Goal: Task Accomplishment & Management: Manage account settings

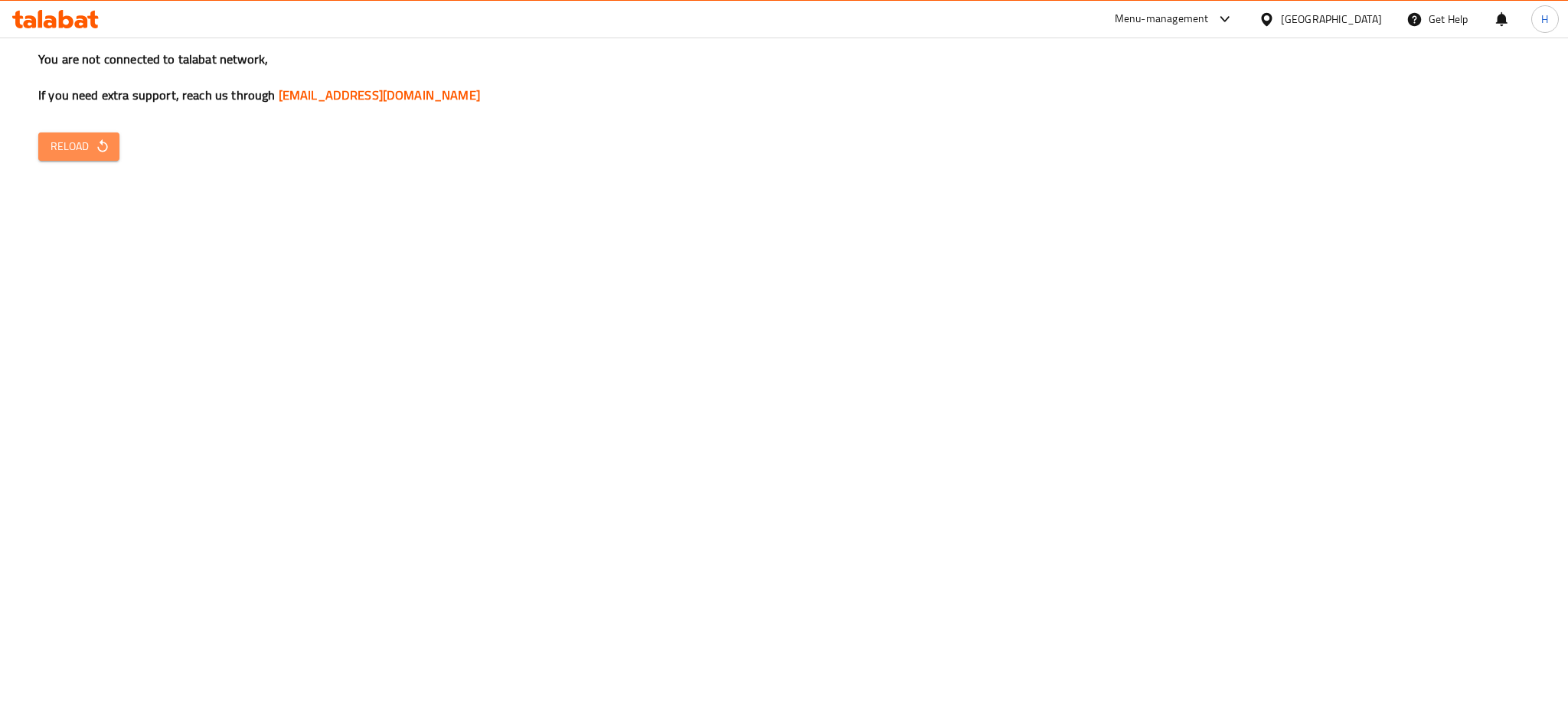
click at [87, 148] on span "Reload" at bounding box center [79, 146] width 57 height 19
click at [98, 152] on icon "button" at bounding box center [102, 145] width 15 height 15
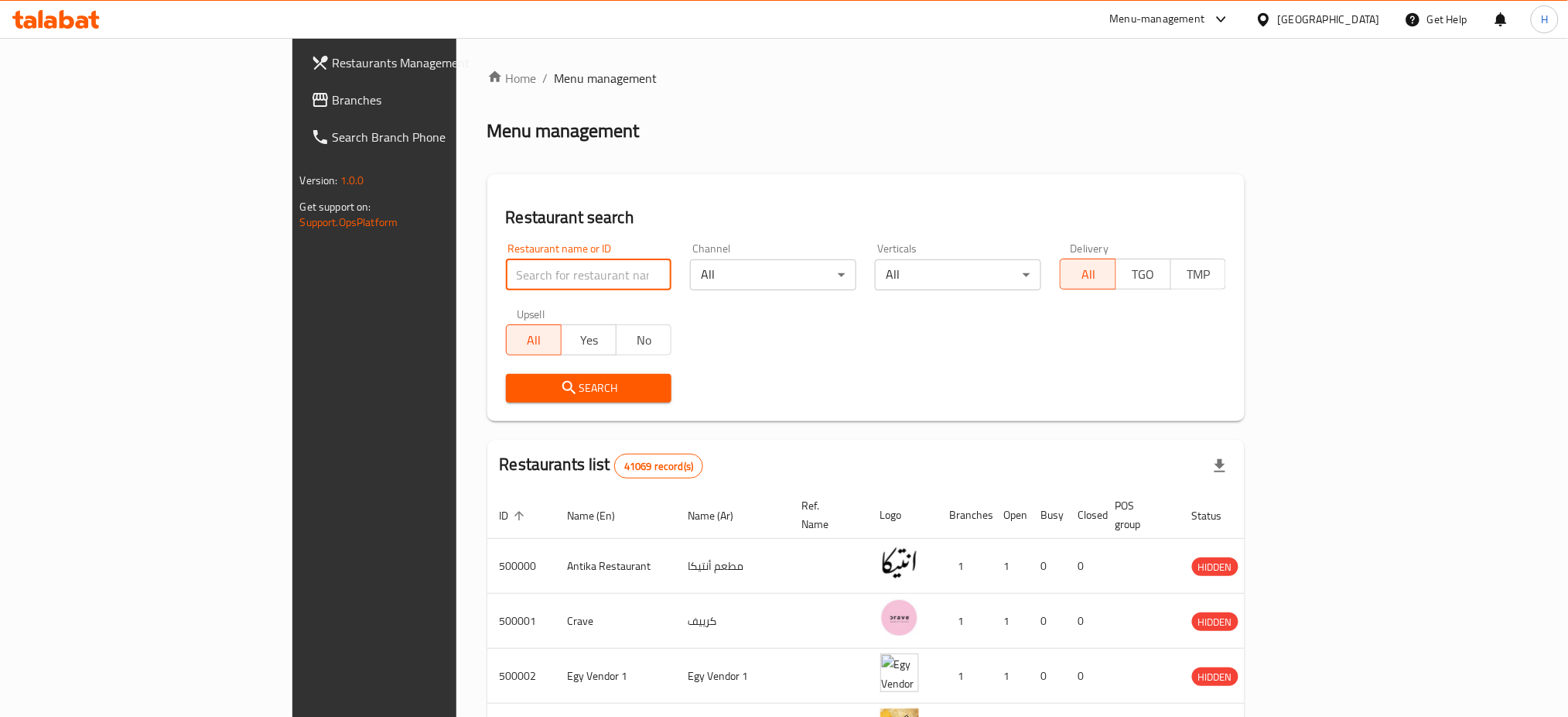
click at [505, 279] on input "search" at bounding box center [589, 274] width 167 height 31
click at [518, 384] on span "Search" at bounding box center [589, 388] width 141 height 19
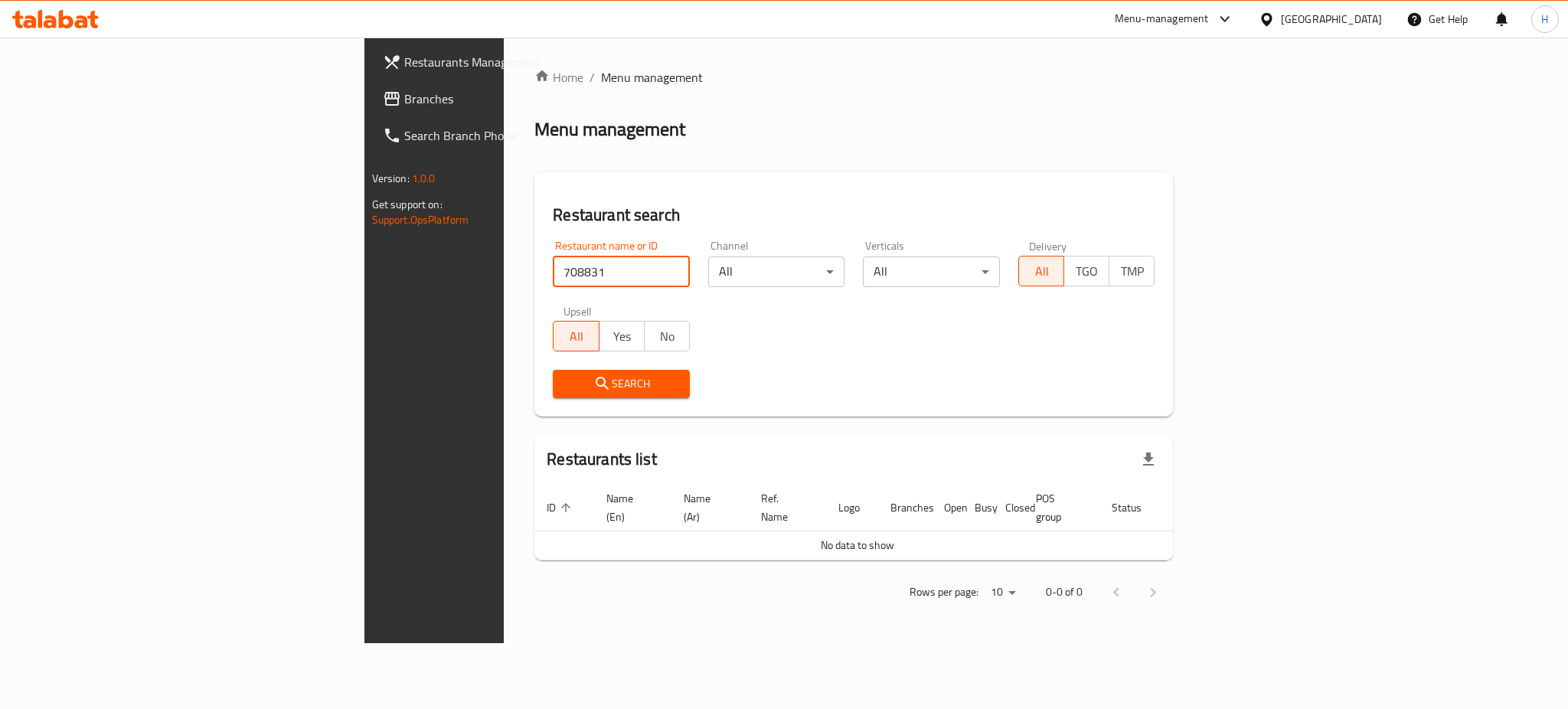
click at [553, 274] on input "708831" at bounding box center [621, 271] width 137 height 31
type input "665230"
click button "Search" at bounding box center [621, 384] width 137 height 28
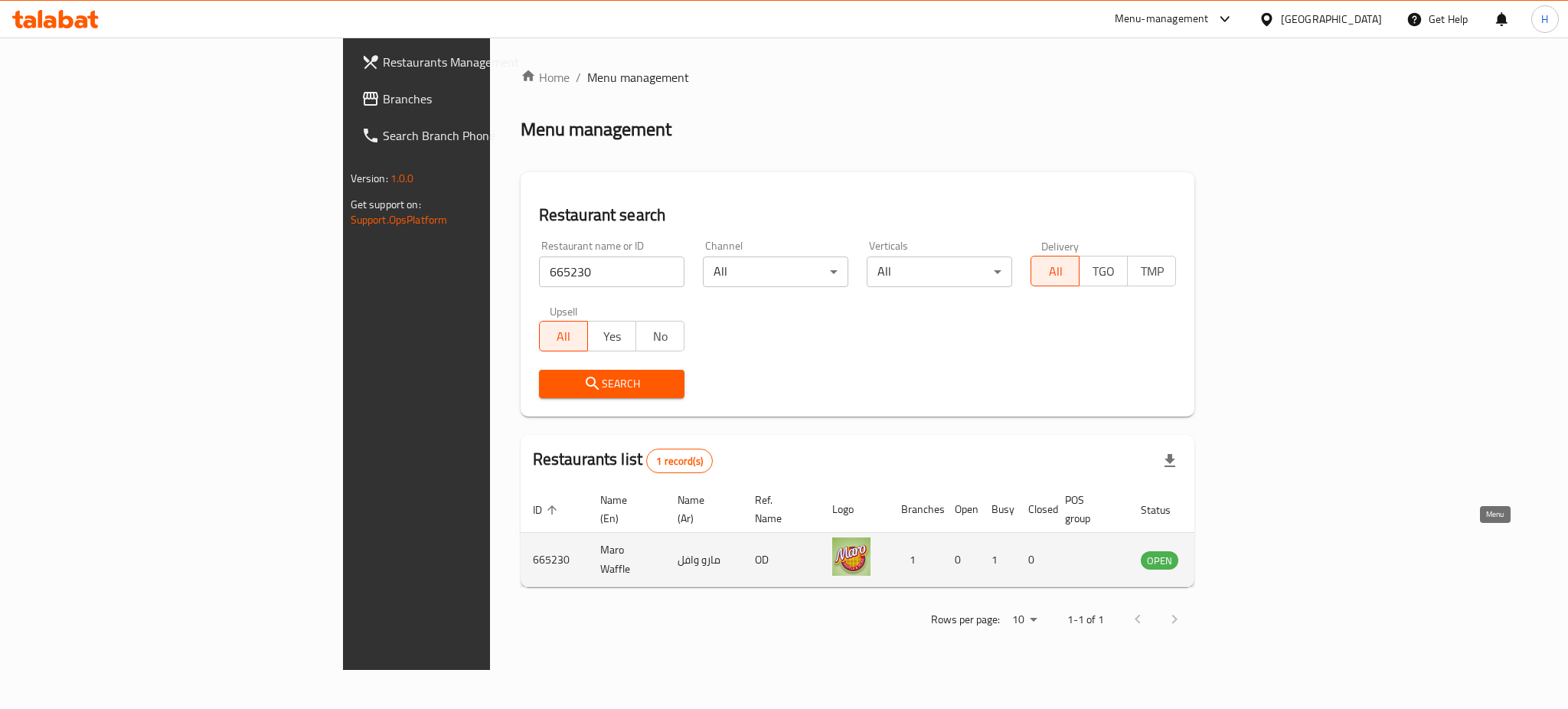
click at [1240, 550] on icon "enhanced table" at bounding box center [1230, 559] width 18 height 18
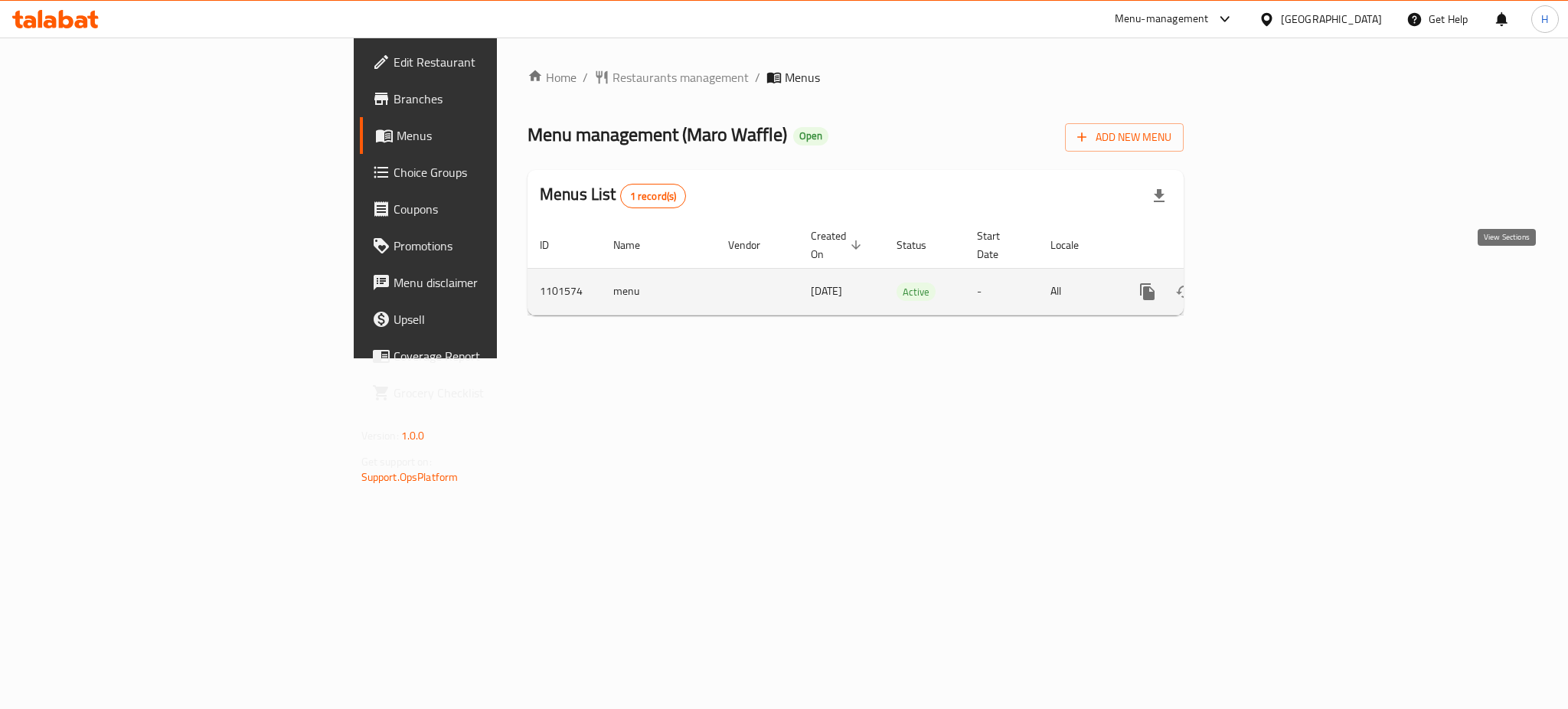
click at [1265, 285] on icon "enhanced table" at bounding box center [1258, 292] width 14 height 14
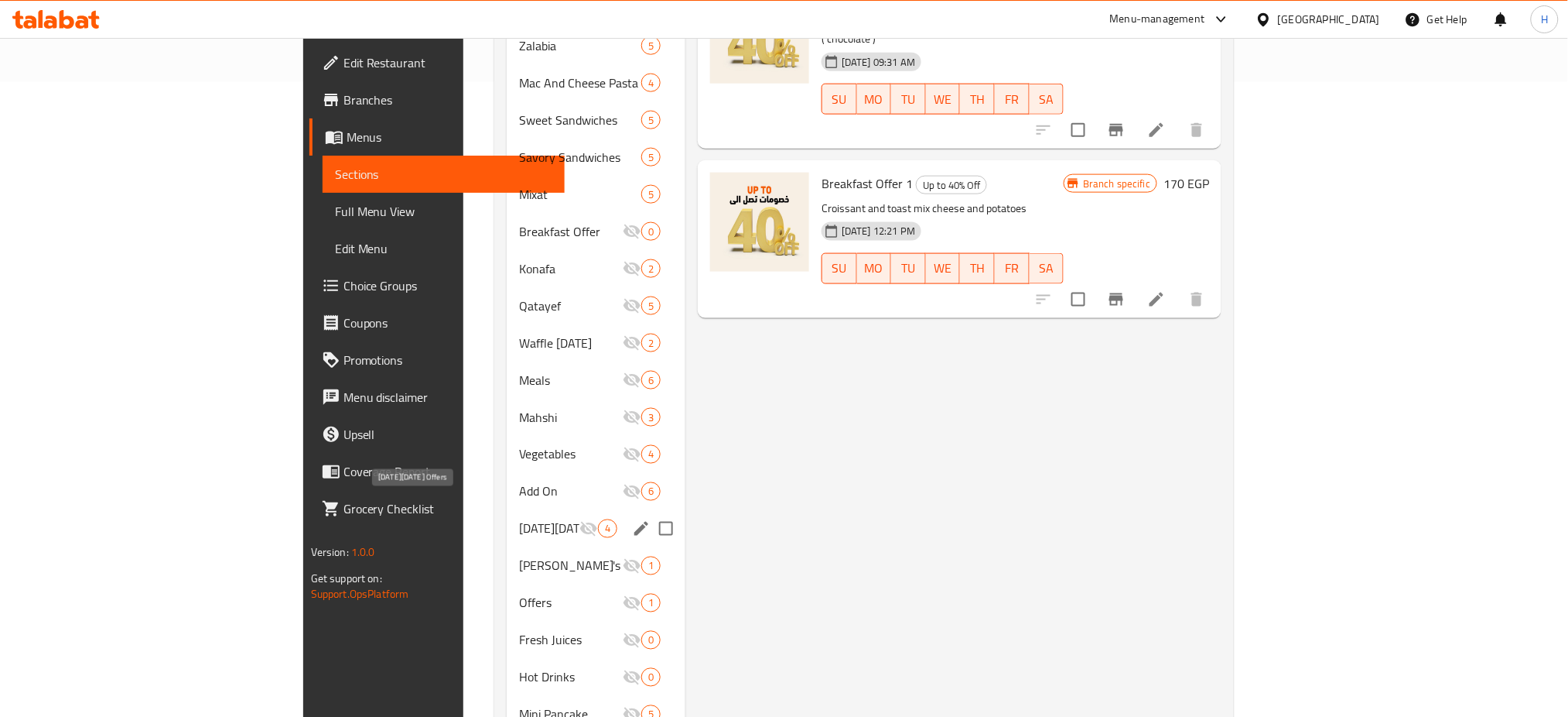
scroll to position [677, 0]
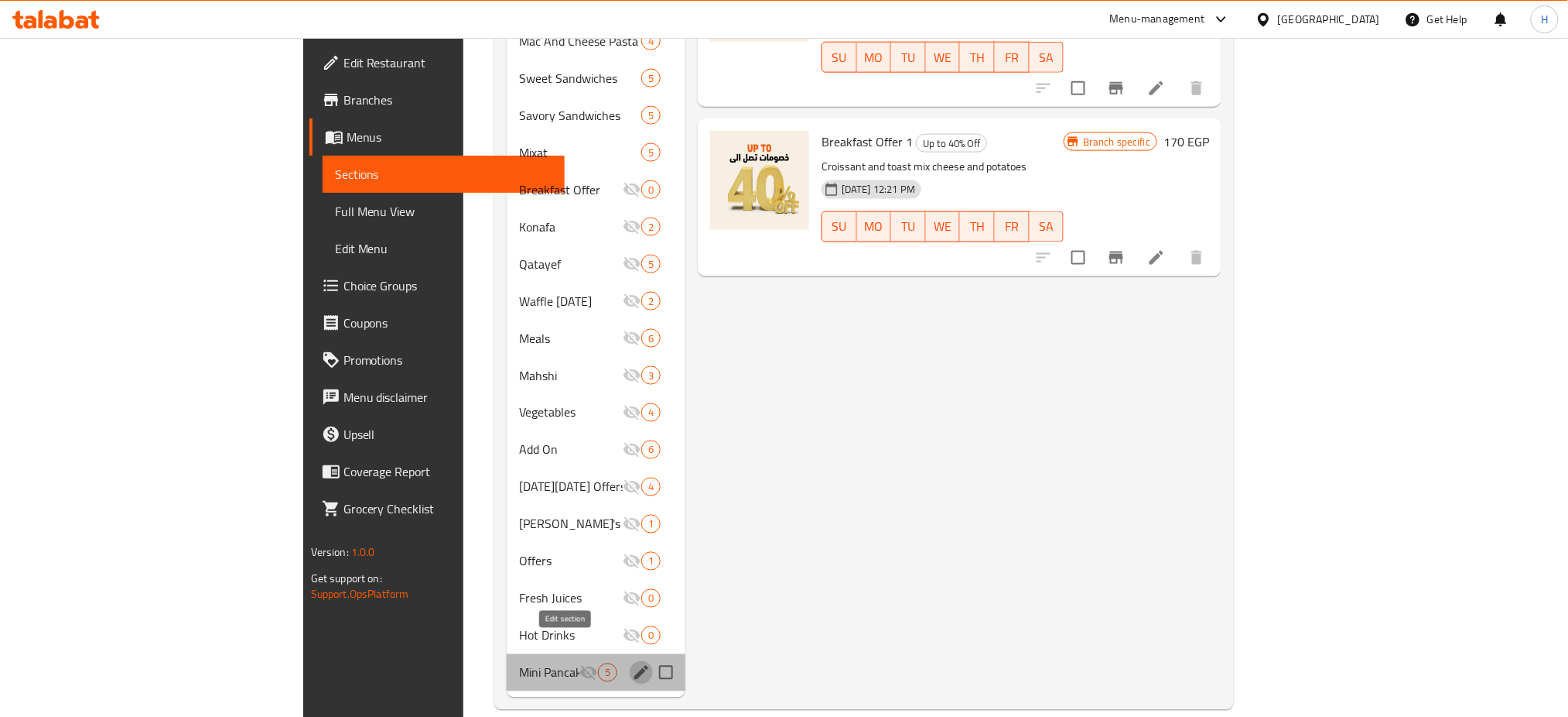
click at [634, 665] on icon "edit" at bounding box center [641, 673] width 14 height 14
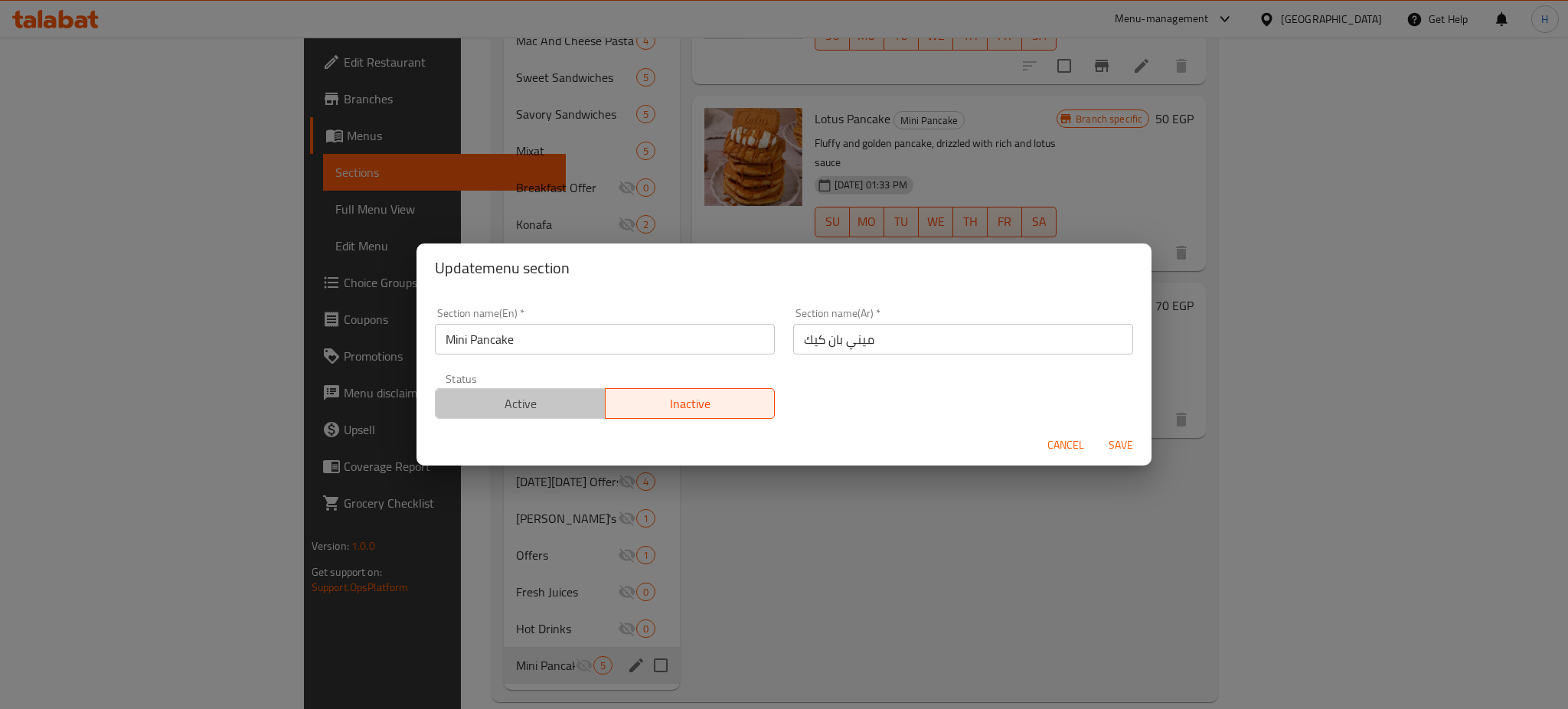
click at [550, 412] on span "Active" at bounding box center [520, 404] width 158 height 22
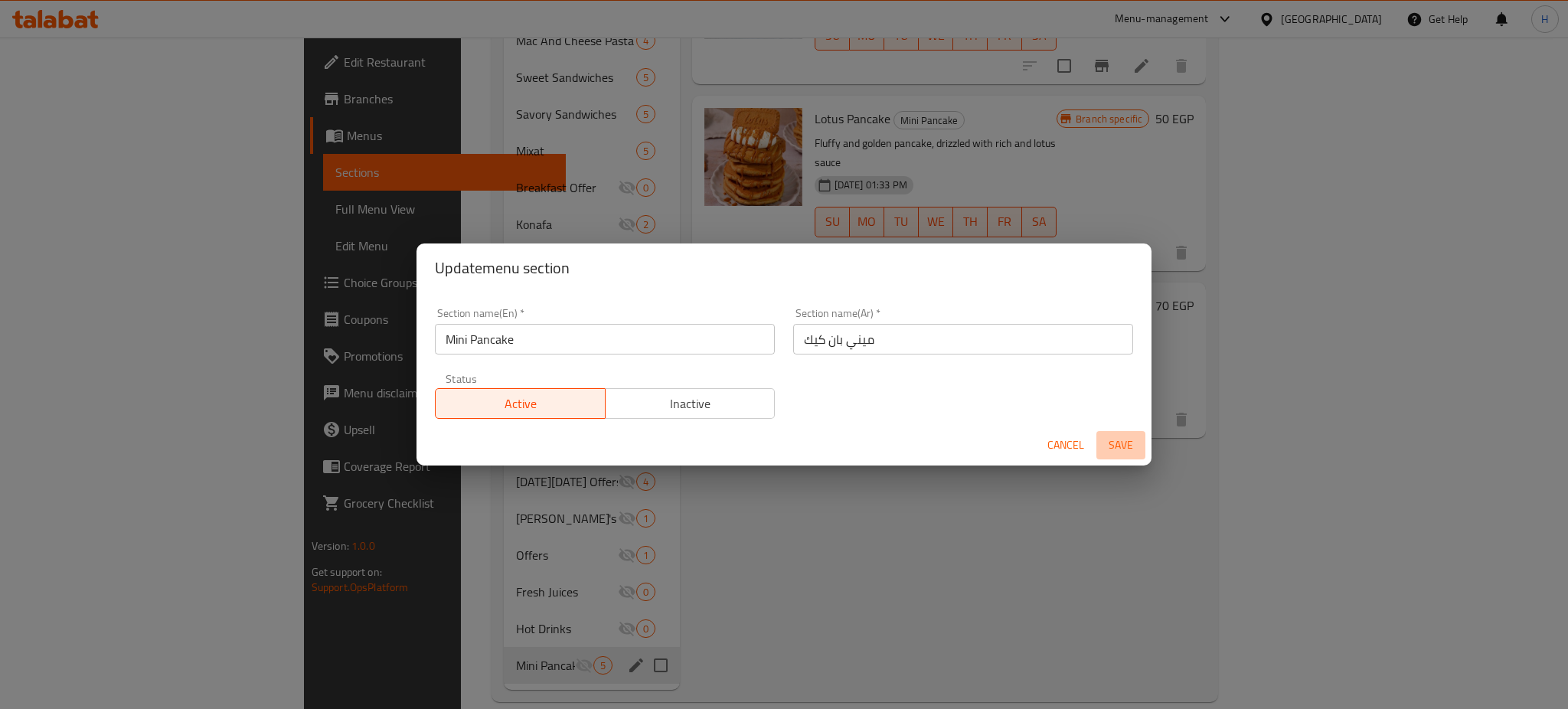
click at [1107, 438] on span "Save" at bounding box center [1120, 445] width 37 height 19
